Goal: Information Seeking & Learning: Understand process/instructions

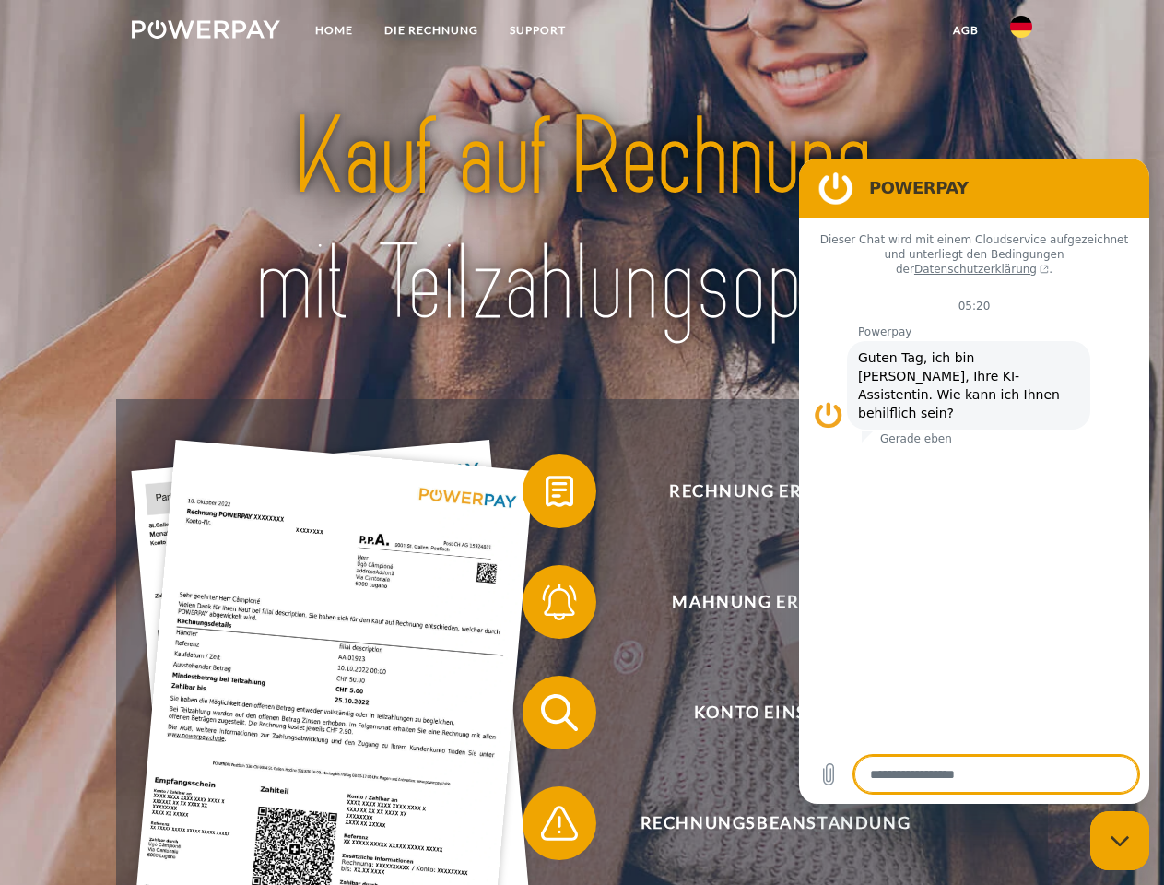
click at [206, 32] on img at bounding box center [206, 29] width 148 height 18
click at [1021, 32] on img at bounding box center [1021, 27] width 22 height 22
click at [965, 30] on link "agb" at bounding box center [965, 30] width 57 height 33
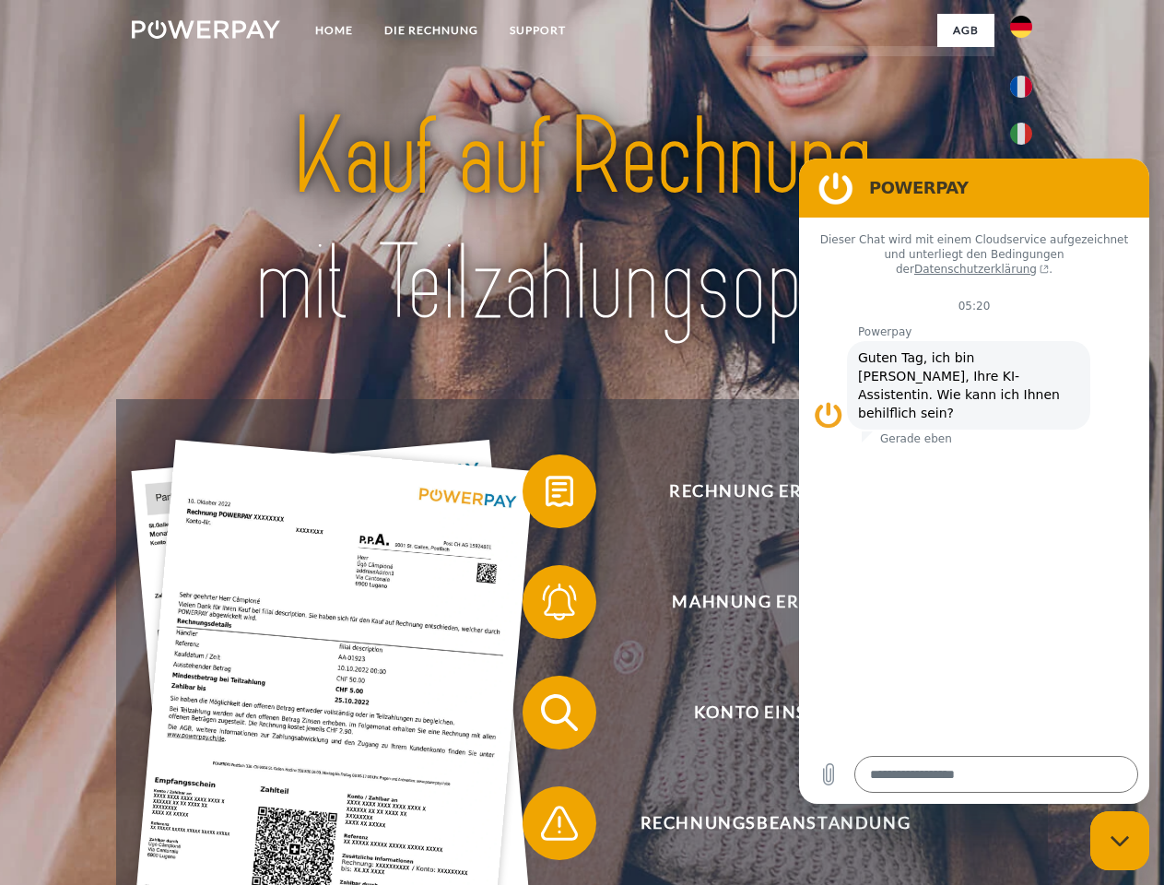
click at [546, 495] on span at bounding box center [532, 491] width 92 height 92
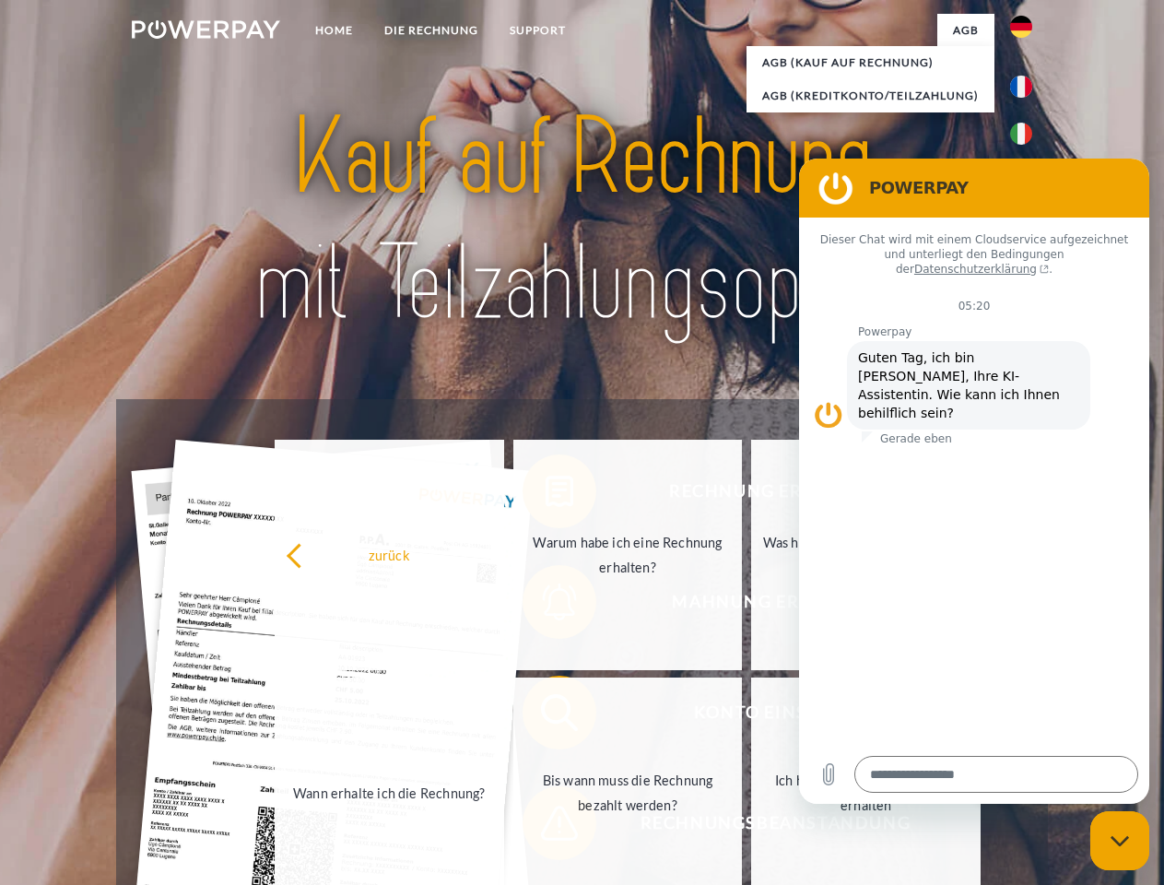
click at [504, 716] on link "Wann erhalte ich die Rechnung?" at bounding box center [390, 793] width 230 height 230
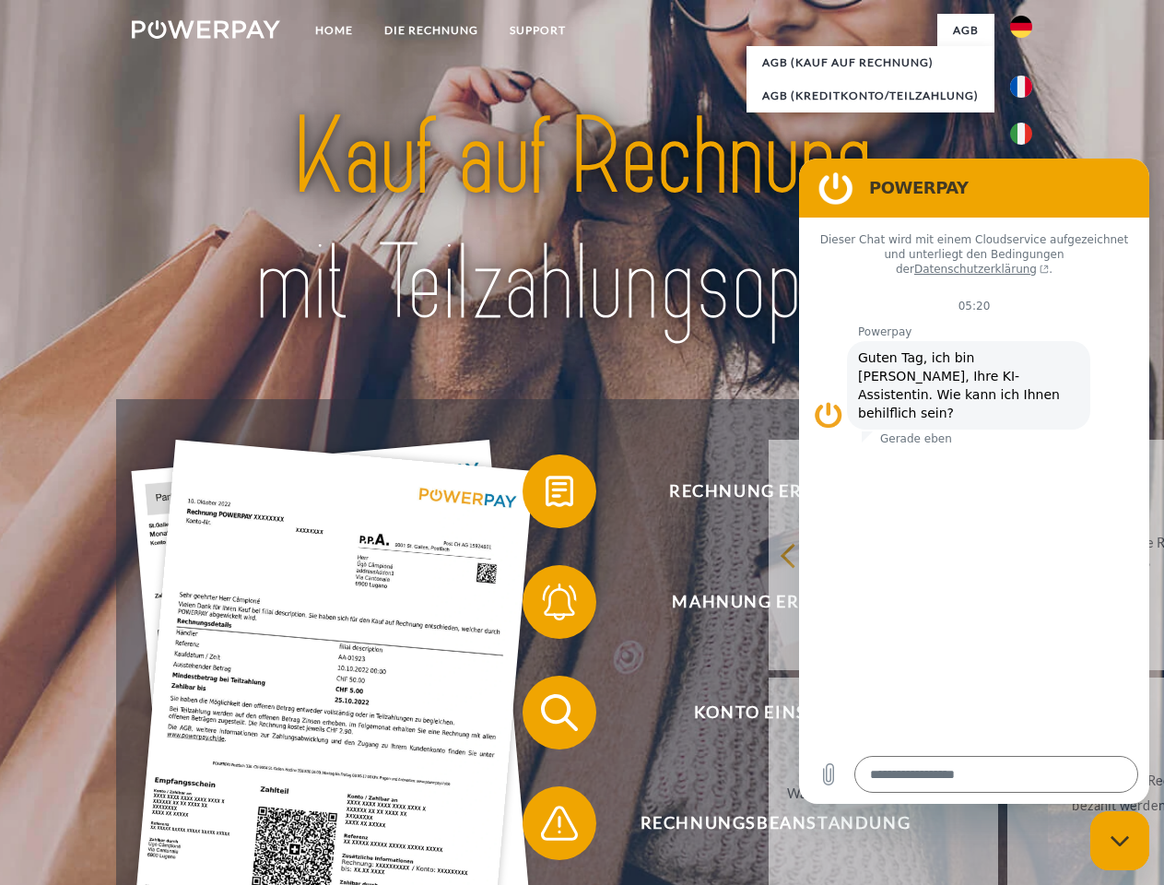
click at [546, 827] on span at bounding box center [532, 823] width 92 height 92
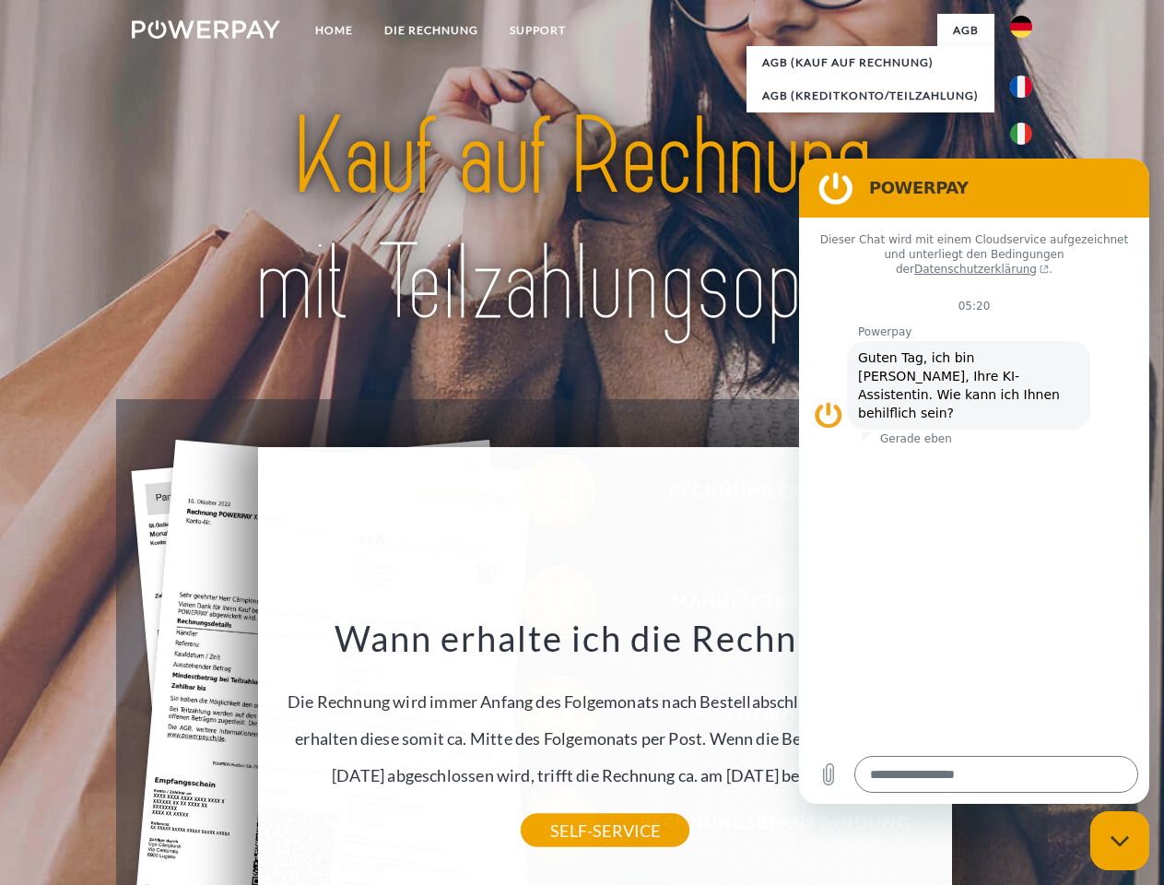
click at [1120, 841] on icon "Messaging-Fenster schließen" at bounding box center [1120, 841] width 19 height 12
type textarea "*"
